Goal: Task Accomplishment & Management: Manage account settings

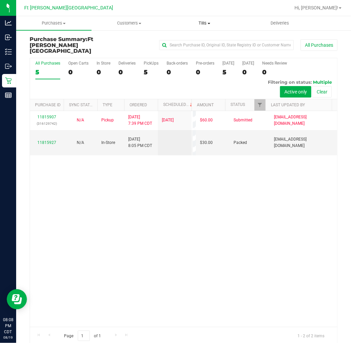
click at [205, 22] on span "Tills" at bounding box center [204, 23] width 75 height 6
click at [193, 39] on span "Manage tills" at bounding box center [189, 41] width 45 height 6
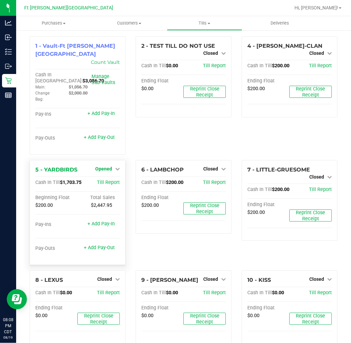
click at [107, 166] on span "Opened" at bounding box center [103, 168] width 17 height 5
click at [110, 180] on link "Close Till" at bounding box center [104, 182] width 18 height 5
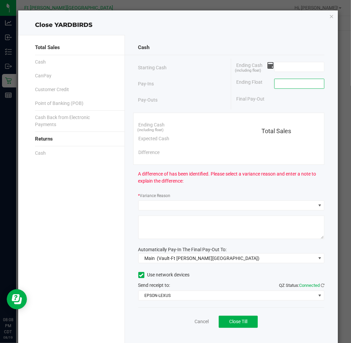
click at [294, 89] on input at bounding box center [299, 83] width 49 height 9
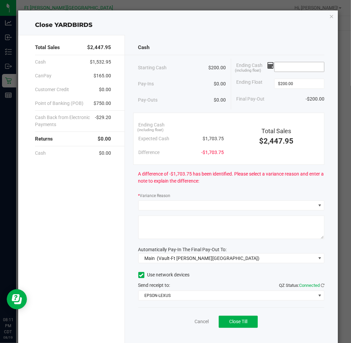
type input "$200.00"
click at [290, 69] on input at bounding box center [299, 66] width 49 height 9
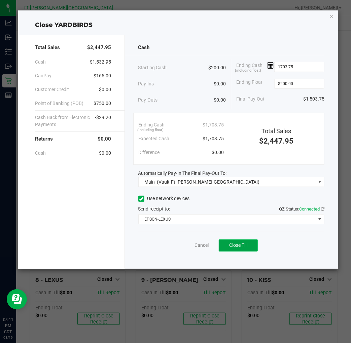
type input "$1,703.75"
click at [238, 246] on span "Close Till" at bounding box center [238, 245] width 18 height 5
click at [189, 246] on link "Dismiss" at bounding box center [187, 245] width 16 height 7
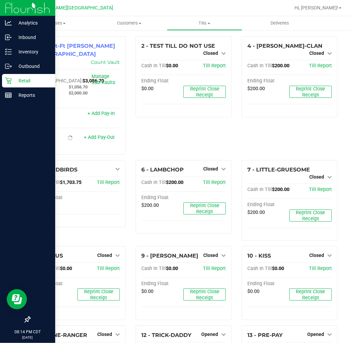
click at [9, 81] on icon at bounding box center [8, 81] width 6 height 6
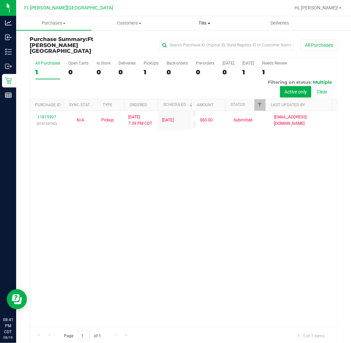
click at [199, 22] on span "Tills" at bounding box center [204, 23] width 75 height 6
click at [200, 38] on span "Manage tills" at bounding box center [189, 41] width 45 height 6
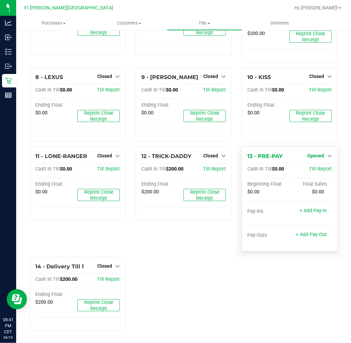
scroll to position [166, 0]
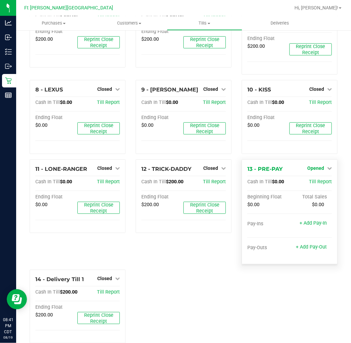
click at [317, 166] on span "Opened" at bounding box center [315, 168] width 17 height 5
click at [316, 179] on link "Close Till" at bounding box center [316, 181] width 18 height 5
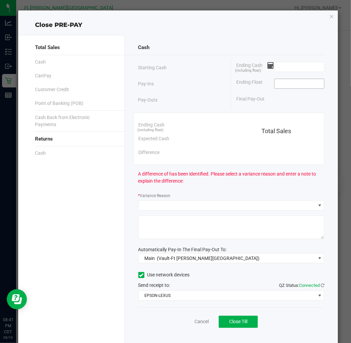
click at [278, 88] on input at bounding box center [299, 83] width 49 height 9
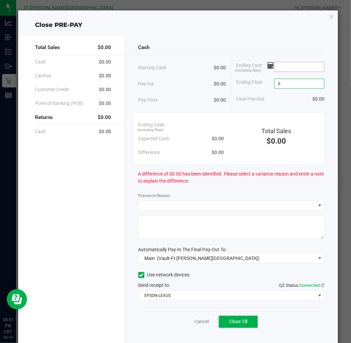
type input "$0.00"
click at [280, 66] on input at bounding box center [299, 66] width 49 height 9
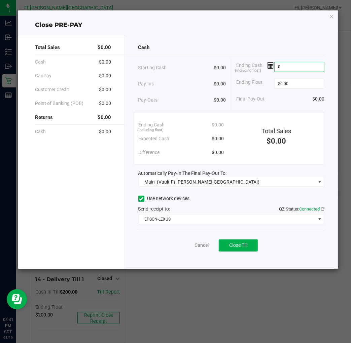
type input "$0.00"
click at [252, 48] on div "Cash" at bounding box center [231, 47] width 186 height 14
click at [236, 242] on button "Close Till" at bounding box center [238, 246] width 39 height 12
click at [182, 247] on link "Dismiss" at bounding box center [187, 245] width 16 height 7
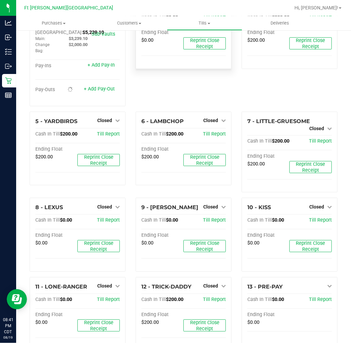
scroll to position [0, 0]
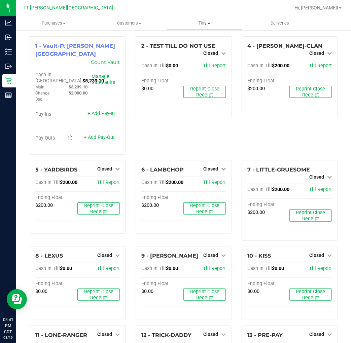
click at [207, 21] on span "Tills" at bounding box center [204, 23] width 75 height 6
click at [199, 50] on span "Reconcile e-payments" at bounding box center [200, 49] width 67 height 6
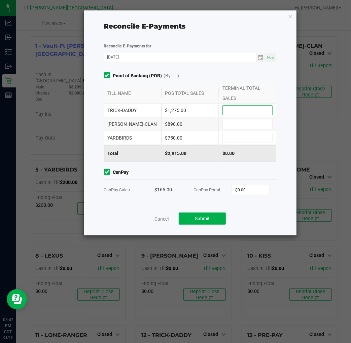
click at [248, 109] on input at bounding box center [247, 110] width 49 height 9
type input "$1,275.00"
click at [245, 122] on input at bounding box center [247, 124] width 49 height 9
type input "$890.00"
click at [252, 135] on input at bounding box center [247, 137] width 49 height 9
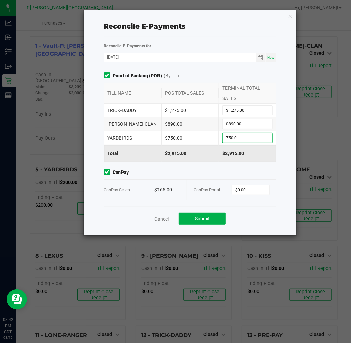
type input "$750.00"
click at [253, 173] on span "CanPay" at bounding box center [190, 172] width 173 height 7
click at [255, 190] on input "0" at bounding box center [250, 190] width 37 height 9
type input "$165.00"
click at [255, 215] on div "Cancel Submit" at bounding box center [190, 218] width 173 height 23
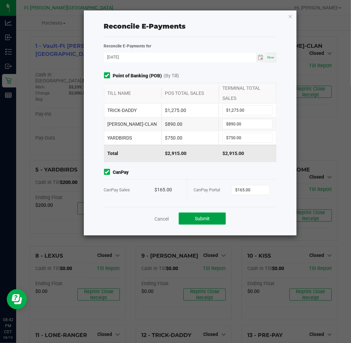
click at [214, 213] on button "Submit" at bounding box center [202, 219] width 47 height 12
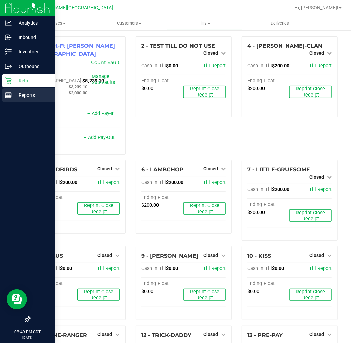
click at [11, 96] on icon at bounding box center [8, 95] width 7 height 7
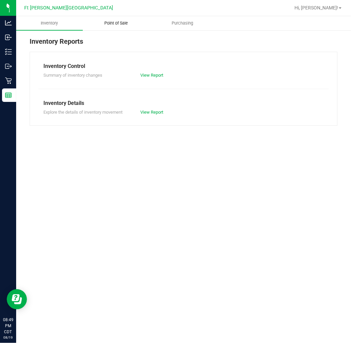
click at [113, 21] on span "Point of Sale" at bounding box center [116, 23] width 42 height 6
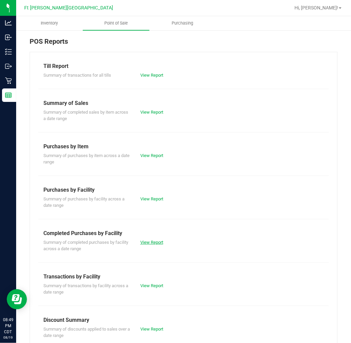
click at [148, 241] on link "View Report" at bounding box center [151, 242] width 23 height 5
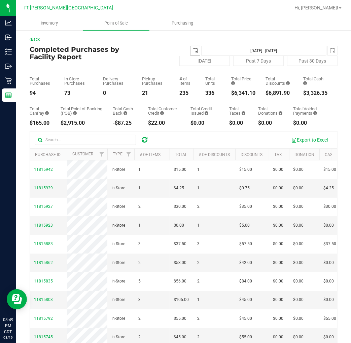
click at [193, 50] on span "select" at bounding box center [195, 50] width 5 height 5
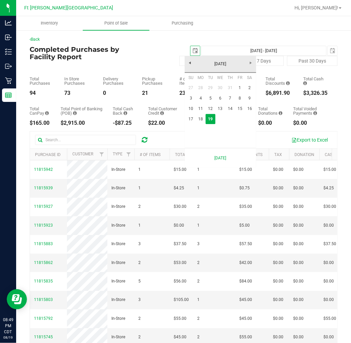
scroll to position [0, 17]
click at [192, 117] on link "17" at bounding box center [191, 119] width 10 height 10
type input "[DATE]"
type input "[DATE] - [DATE]"
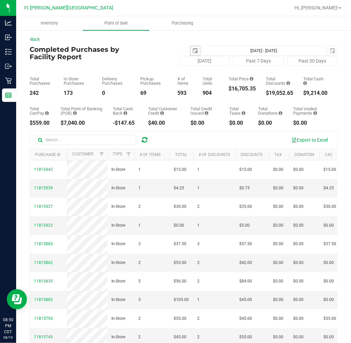
click at [193, 50] on span "select" at bounding box center [195, 50] width 5 height 5
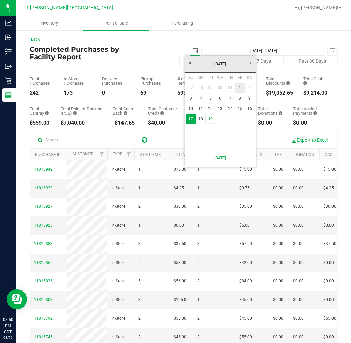
click at [237, 89] on link "1" at bounding box center [240, 88] width 10 height 10
type input "[DATE]"
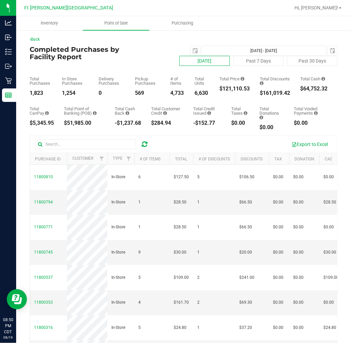
click at [206, 63] on button "[DATE]" at bounding box center [204, 61] width 50 height 10
type input "[DATE] - [DATE]"
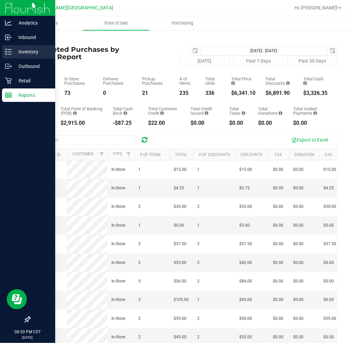
click at [7, 48] on icon at bounding box center [8, 51] width 7 height 7
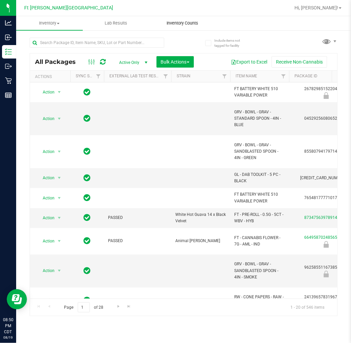
click at [177, 26] on span "Inventory Counts" at bounding box center [183, 23] width 50 height 6
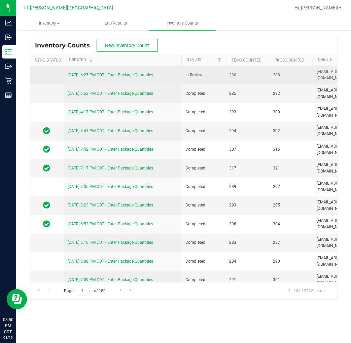
click at [144, 75] on link "[DATE] 6:27 PM CDT - Enter Package Quantities" at bounding box center [111, 75] width 86 height 5
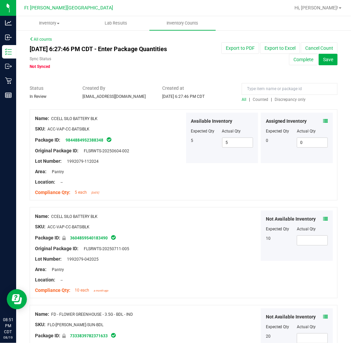
click at [284, 99] on span "Discrepancy only" at bounding box center [290, 99] width 31 height 5
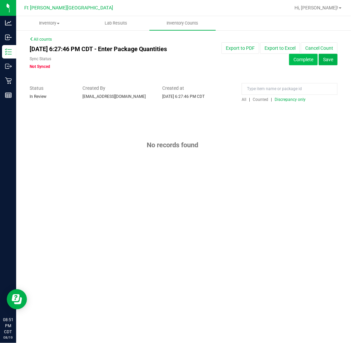
click at [294, 59] on button "Complete" at bounding box center [303, 59] width 29 height 11
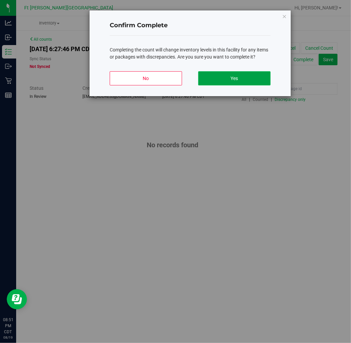
click at [246, 77] on button "Yes" at bounding box center [234, 78] width 72 height 14
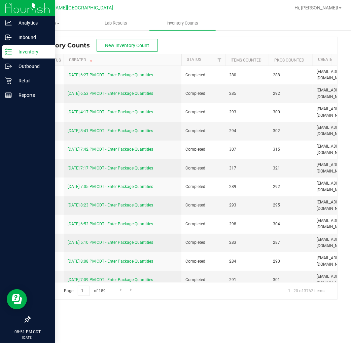
click at [35, 52] on p "Inventory" at bounding box center [32, 52] width 40 height 8
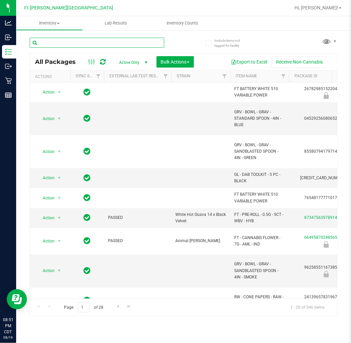
click at [93, 44] on input "text" at bounding box center [97, 43] width 135 height 10
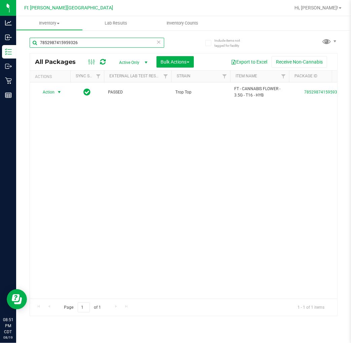
type input "7852987415959326"
click at [38, 91] on span "Action" at bounding box center [46, 92] width 18 height 9
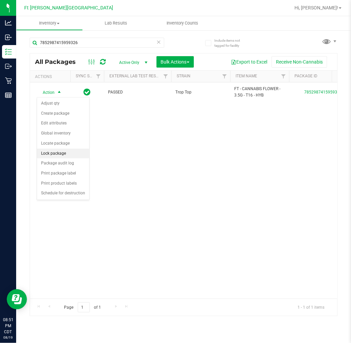
click at [56, 155] on li "Lock package" at bounding box center [63, 154] width 52 height 10
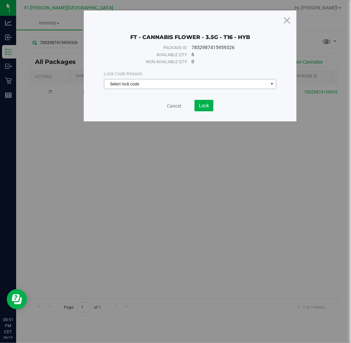
click at [148, 85] on span "Select lock code" at bounding box center [186, 83] width 164 height 9
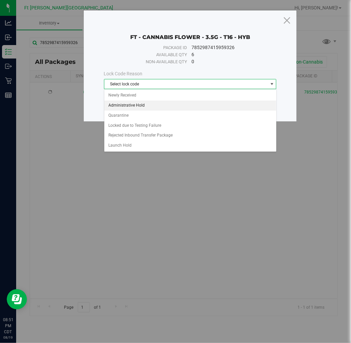
click at [135, 103] on li "Administrative Hold" at bounding box center [190, 106] width 172 height 10
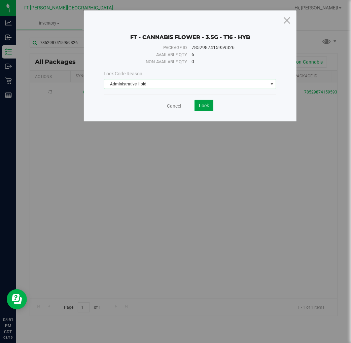
click at [204, 108] on span "Lock" at bounding box center [204, 105] width 10 height 5
